Goal: Task Accomplishment & Management: Use online tool/utility

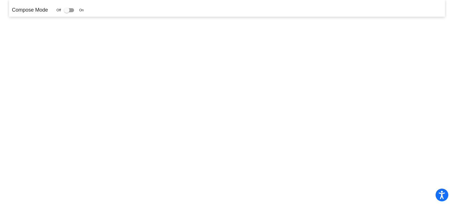
click at [66, 10] on div at bounding box center [67, 10] width 6 height 6
click at [66, 12] on input "checkbox" at bounding box center [66, 12] width 0 height 0
checkbox input "true"
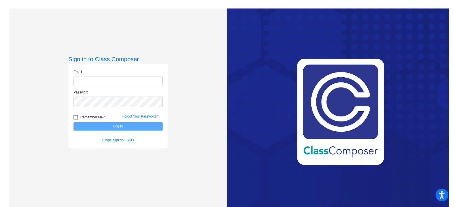
type input "[PERSON_NAME][EMAIL_ADDRESS][PERSON_NAME][DOMAIN_NAME]"
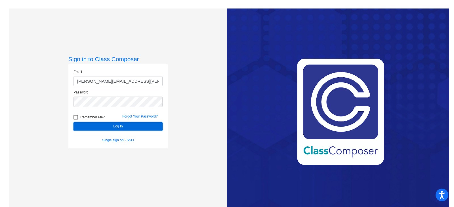
click at [103, 127] on button "Log In" at bounding box center [118, 127] width 89 height 8
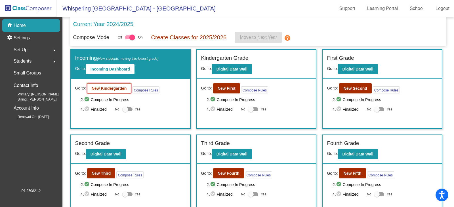
click at [114, 93] on button "New Kindergarden" at bounding box center [109, 88] width 44 height 10
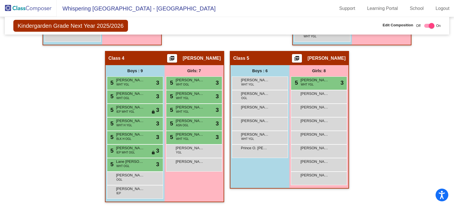
scroll to position [274, 0]
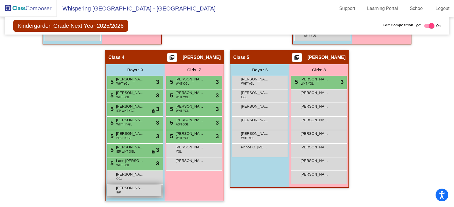
click at [128, 190] on span "[PERSON_NAME] A.M. [PERSON_NAME]" at bounding box center [130, 189] width 28 height 6
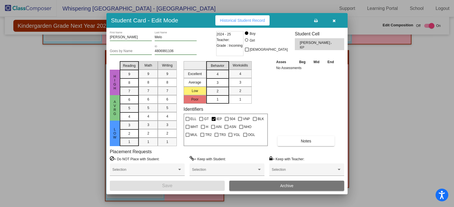
click at [333, 21] on icon "button" at bounding box center [334, 21] width 3 height 4
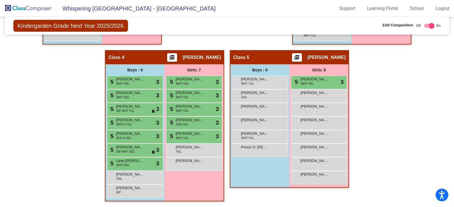
click at [430, 110] on div "Hallway - Hallway Class picture_as_pdf Add Student First Name Last Name Student…" at bounding box center [227, 50] width 436 height 314
